Goal: Task Accomplishment & Management: Manage account settings

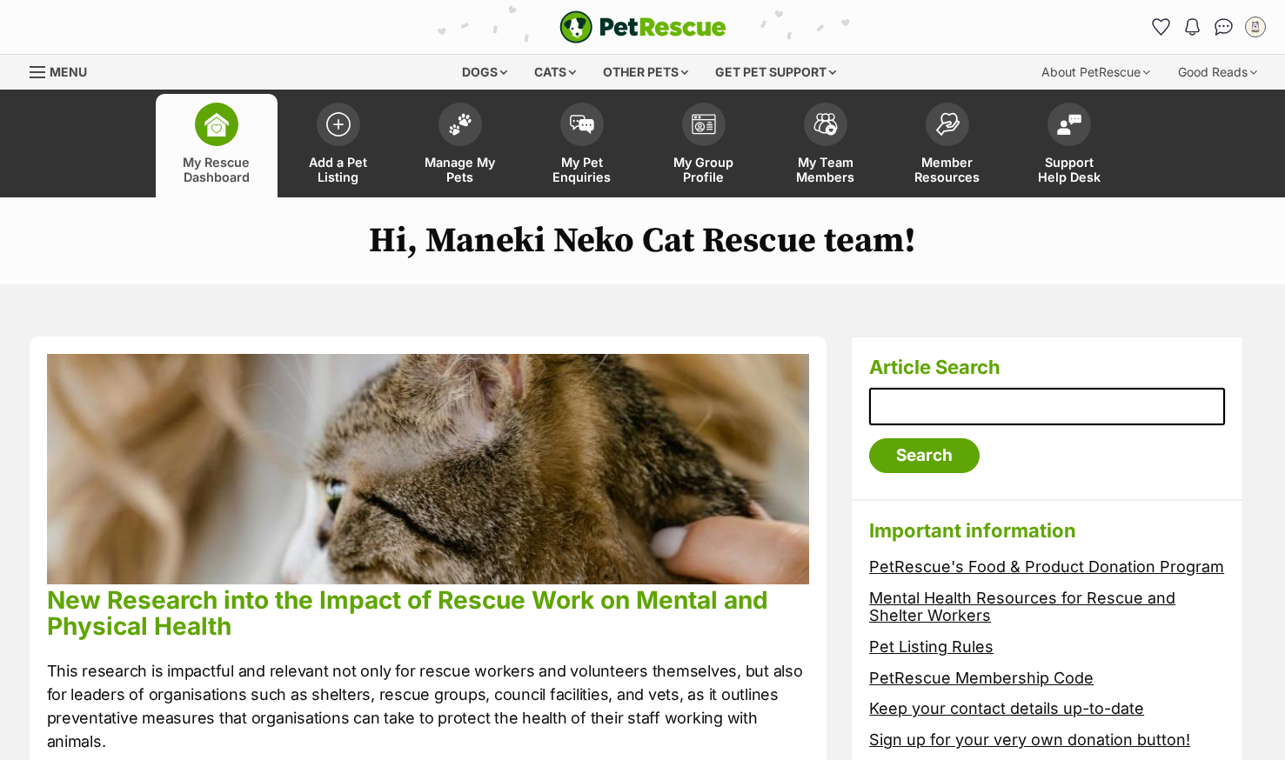
click at [572, 159] on span "My Pet Enquiries" at bounding box center [582, 170] width 78 height 30
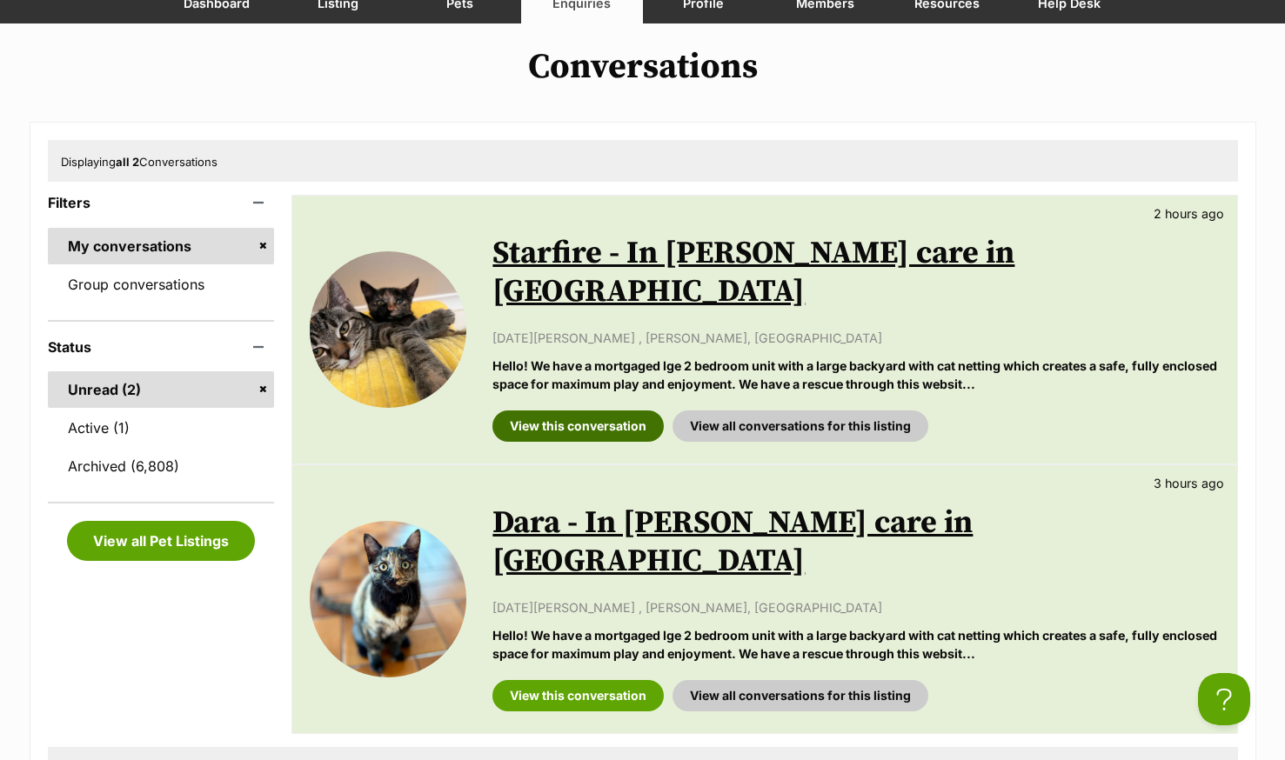
click at [569, 411] on link "View this conversation" at bounding box center [577, 426] width 171 height 31
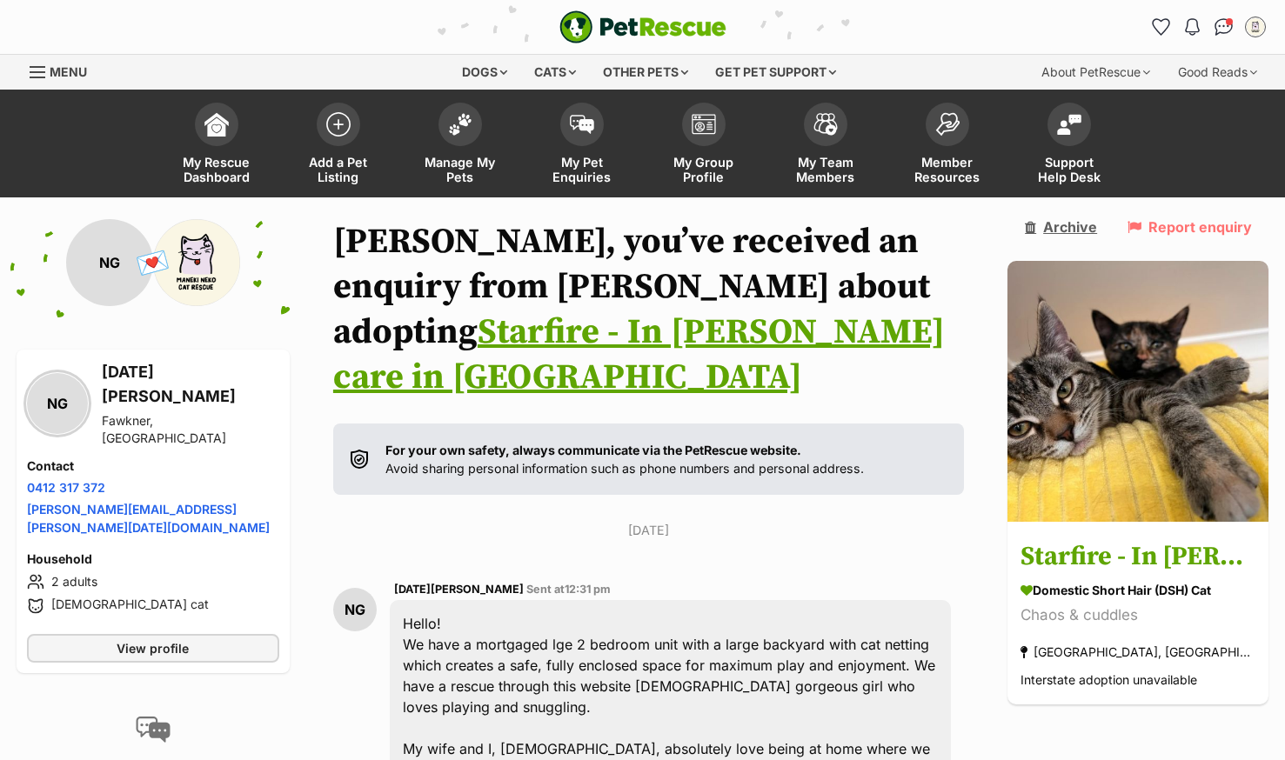
click at [1064, 221] on link "Archive" at bounding box center [1061, 227] width 72 height 16
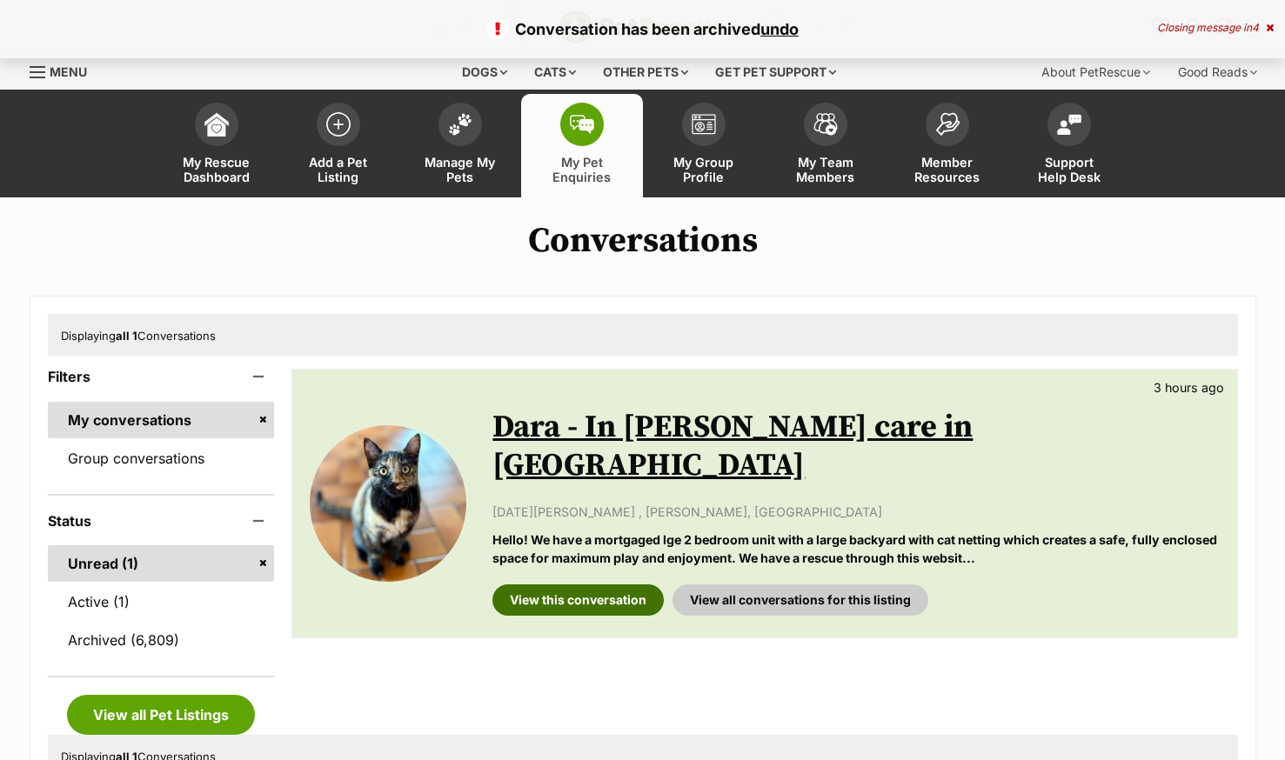
click at [530, 585] on link "View this conversation" at bounding box center [577, 600] width 171 height 31
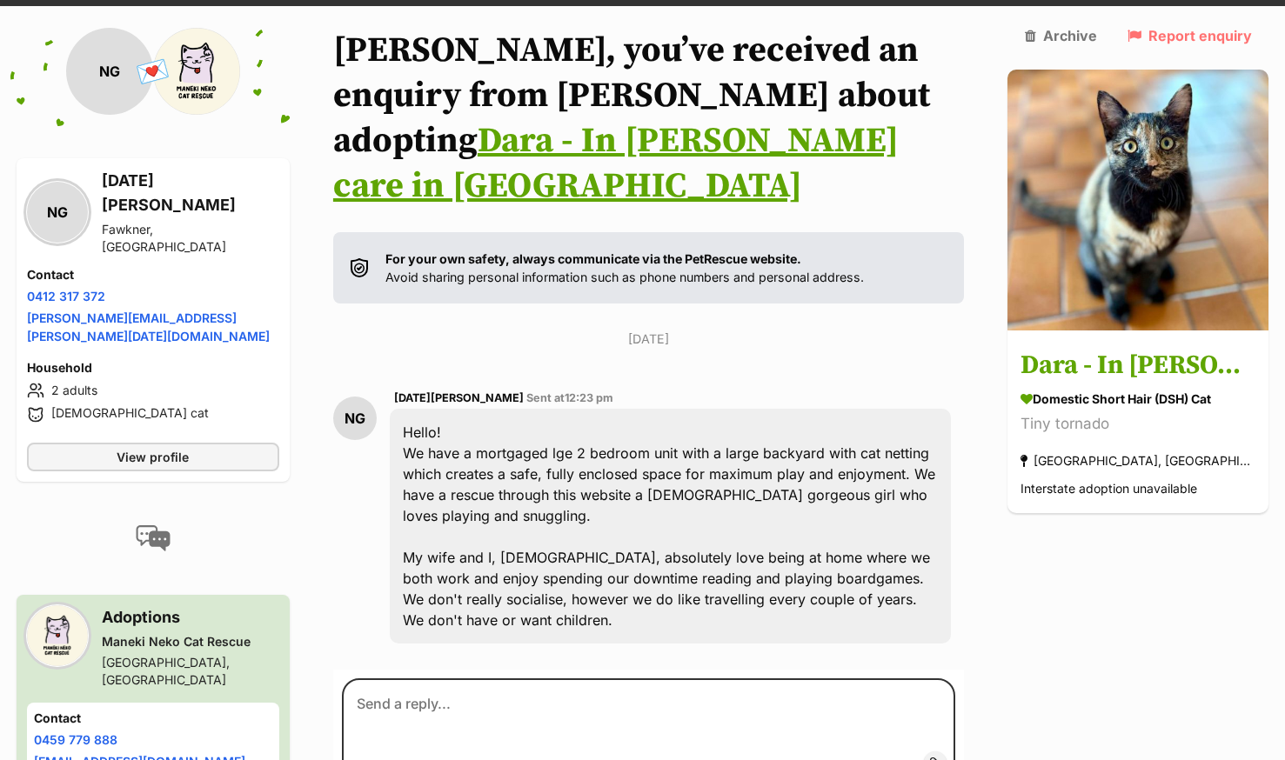
scroll to position [109, 0]
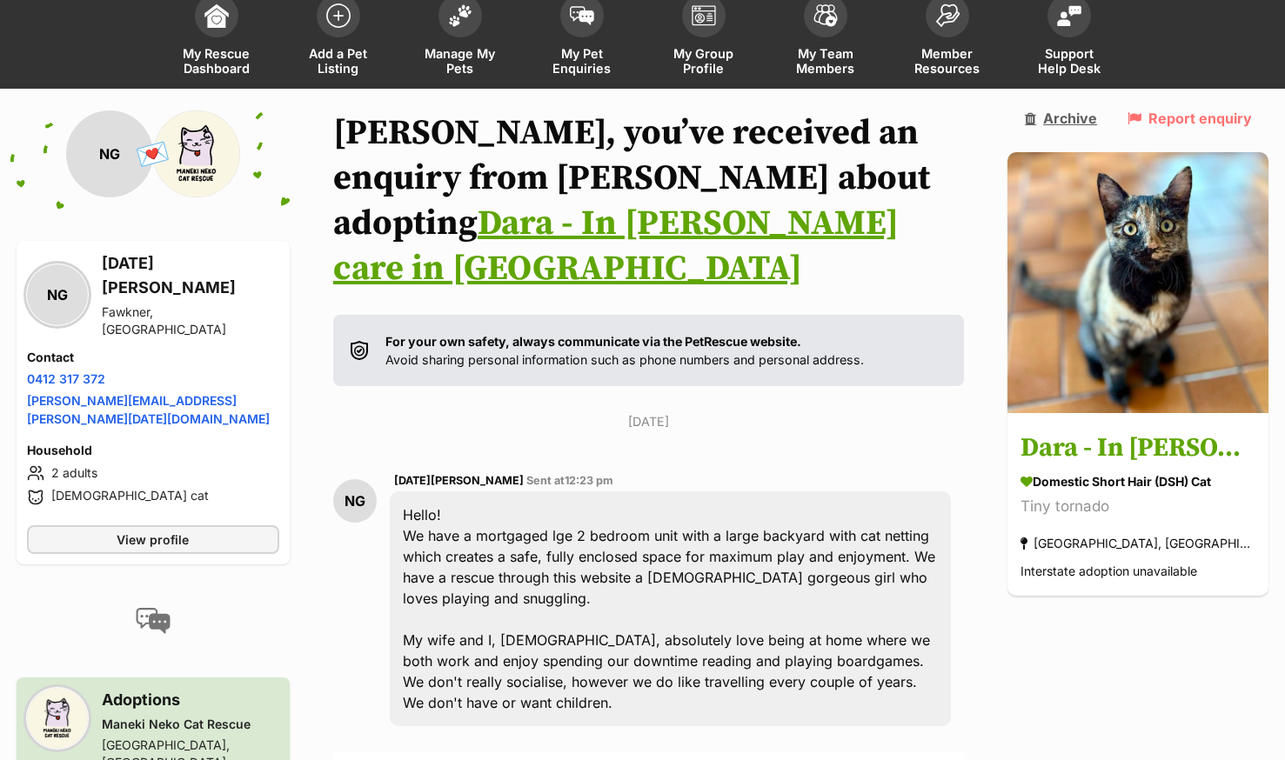
click at [1068, 122] on link "Archive" at bounding box center [1061, 118] width 72 height 16
